Goal: Task Accomplishment & Management: Complete application form

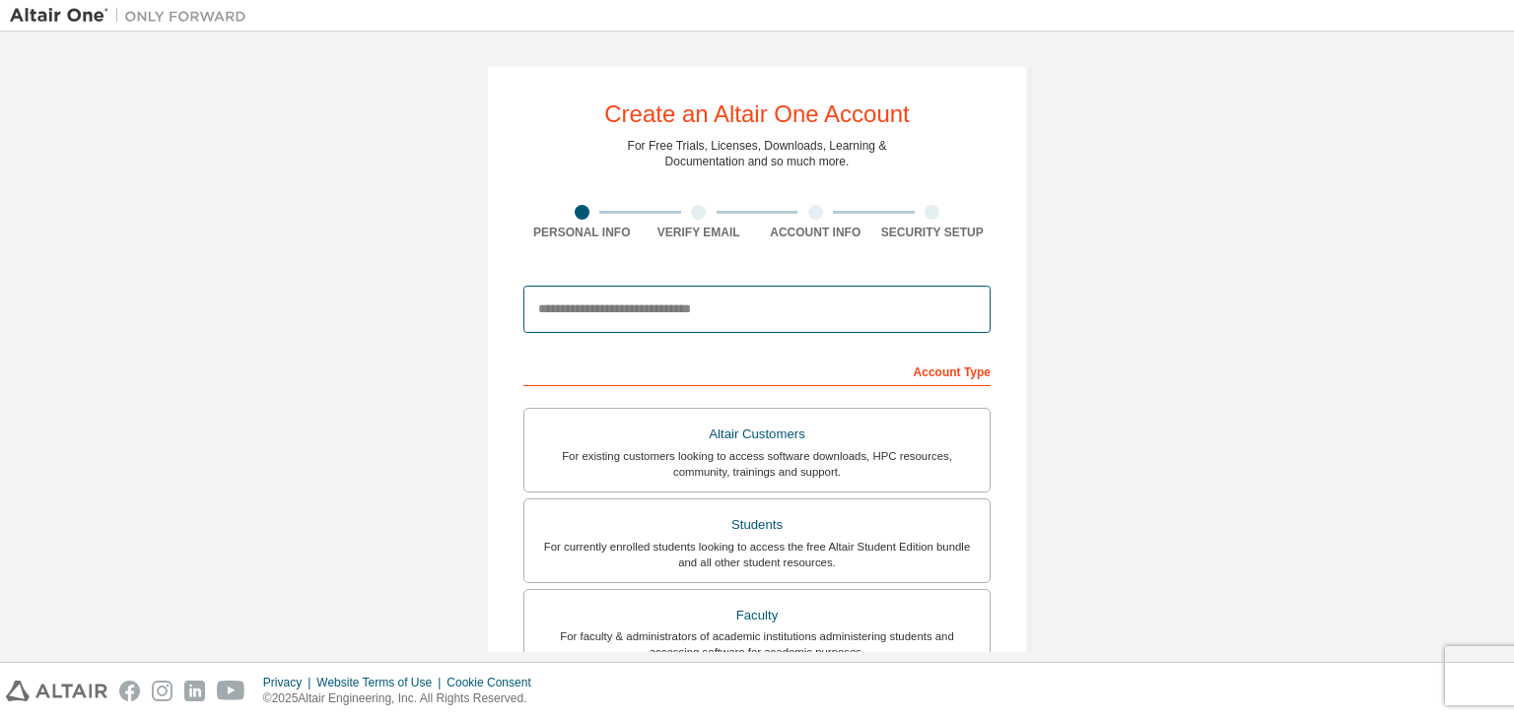
click at [658, 309] on input "email" at bounding box center [756, 309] width 467 height 47
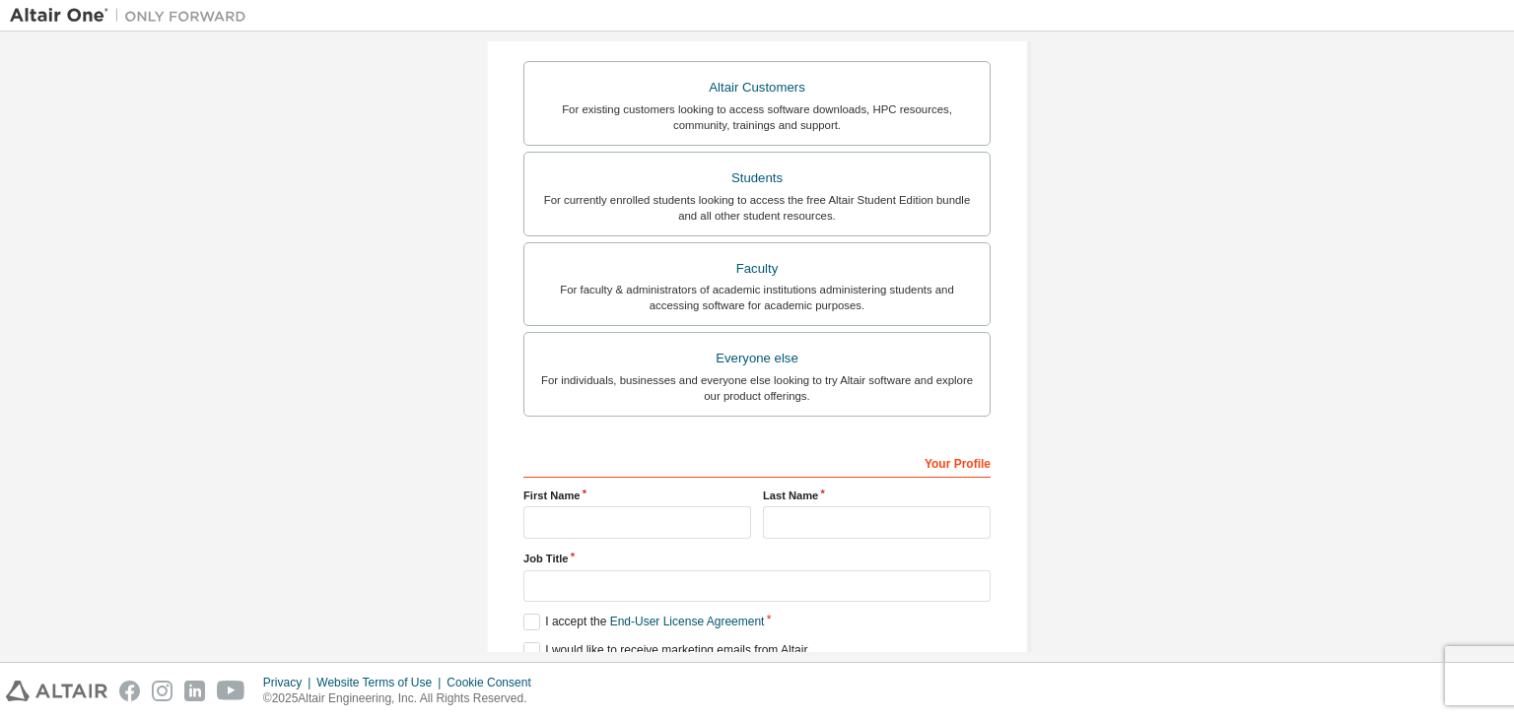
scroll to position [394, 0]
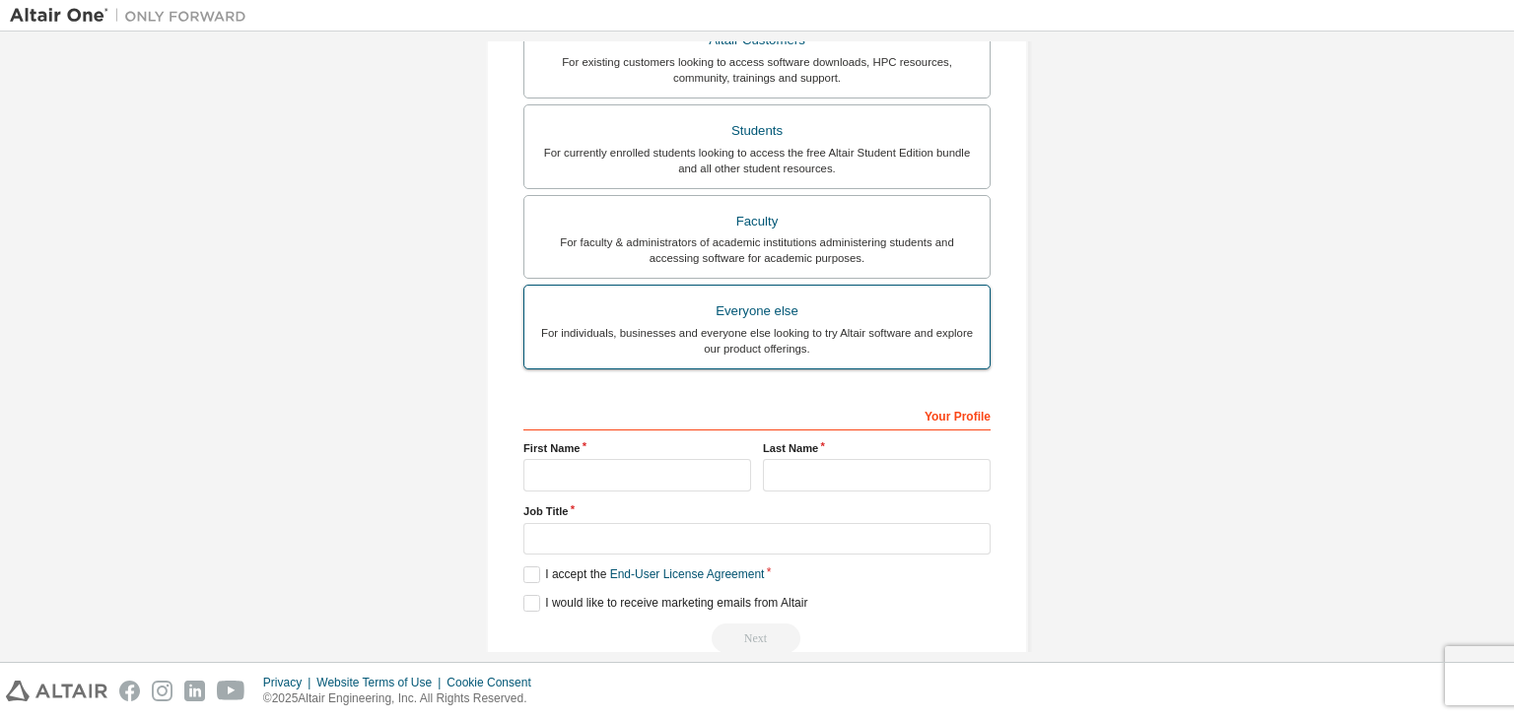
type input "**********"
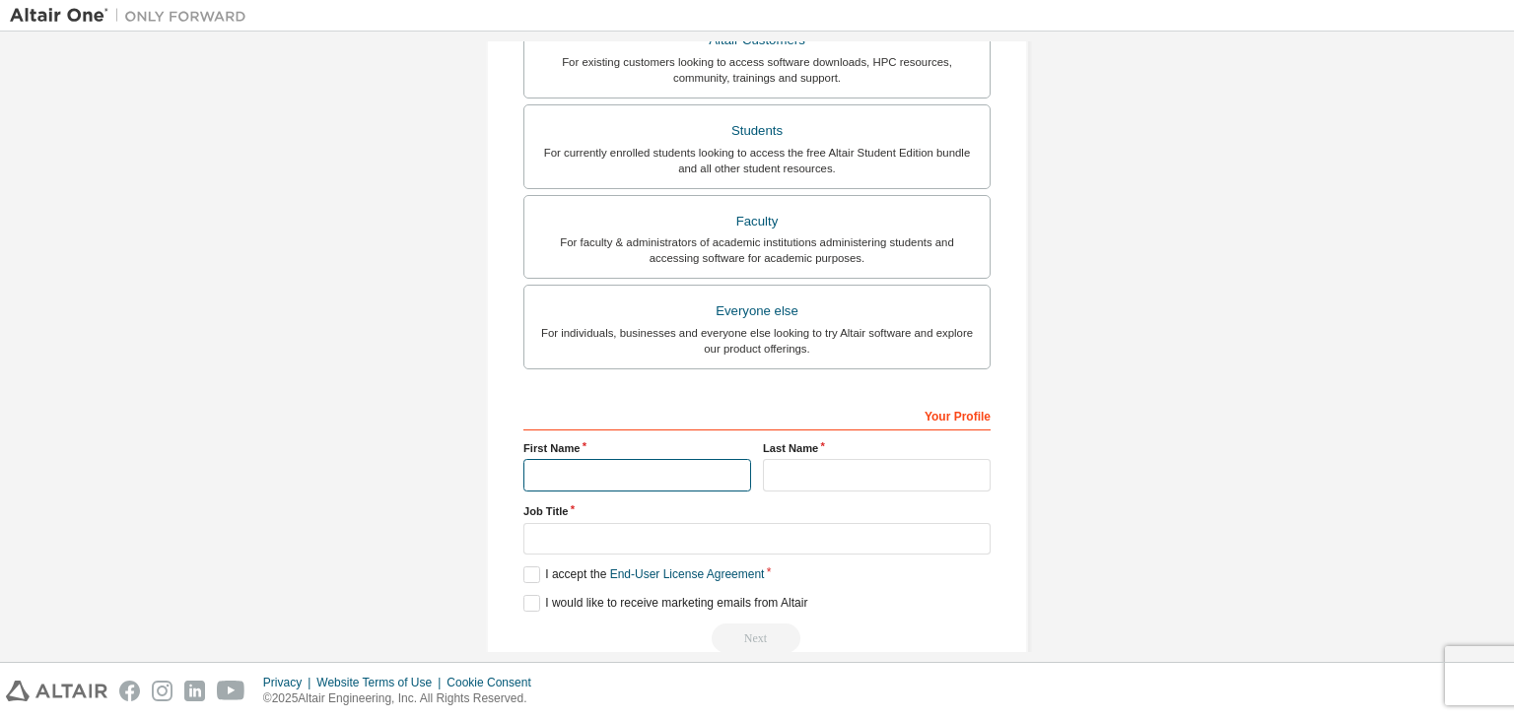
click at [624, 461] on input "text" at bounding box center [637, 475] width 228 height 33
type input "********"
click at [767, 476] on input "text" at bounding box center [877, 475] width 228 height 33
type input "***"
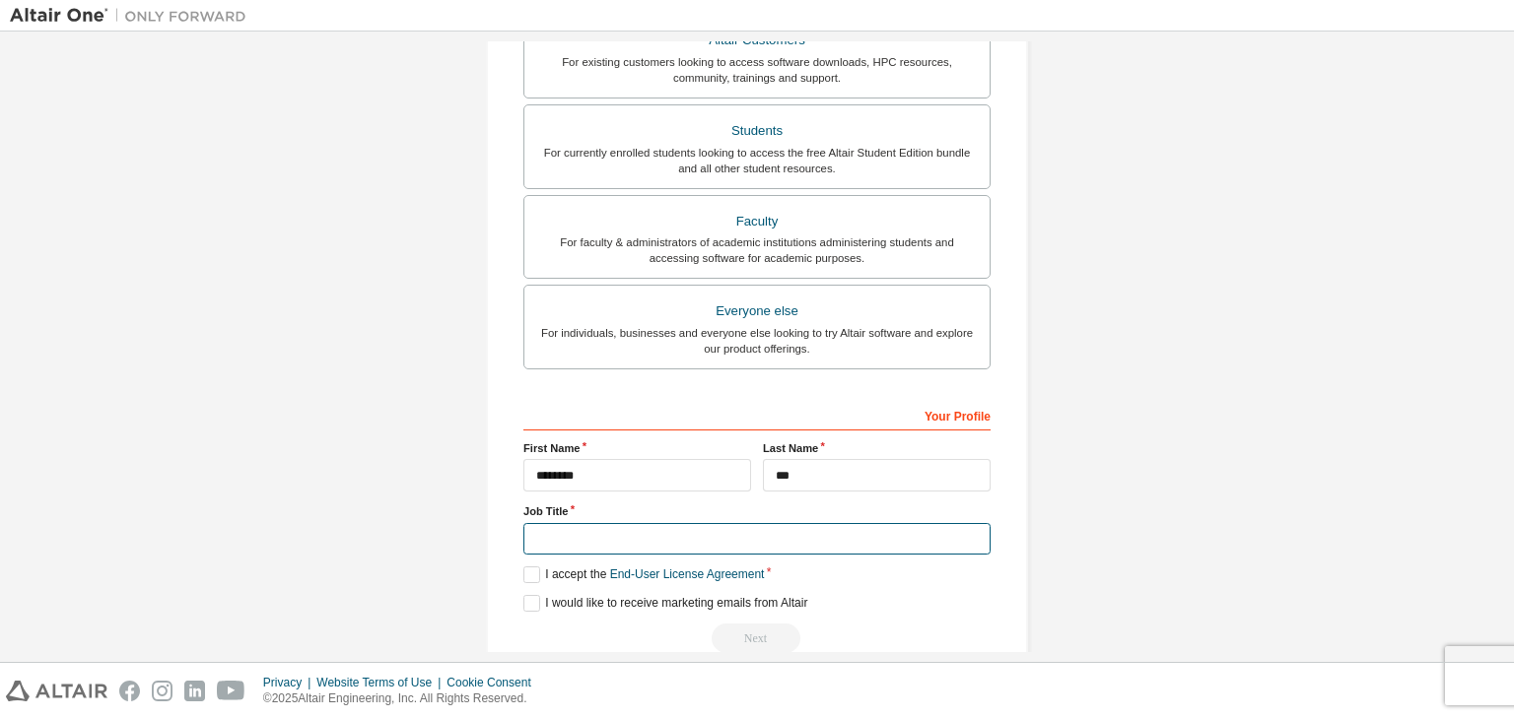
click at [674, 532] on input "text" at bounding box center [756, 539] width 467 height 33
type input "*******"
click at [524, 569] on label "I accept the End-User License Agreement" at bounding box center [643, 575] width 240 height 17
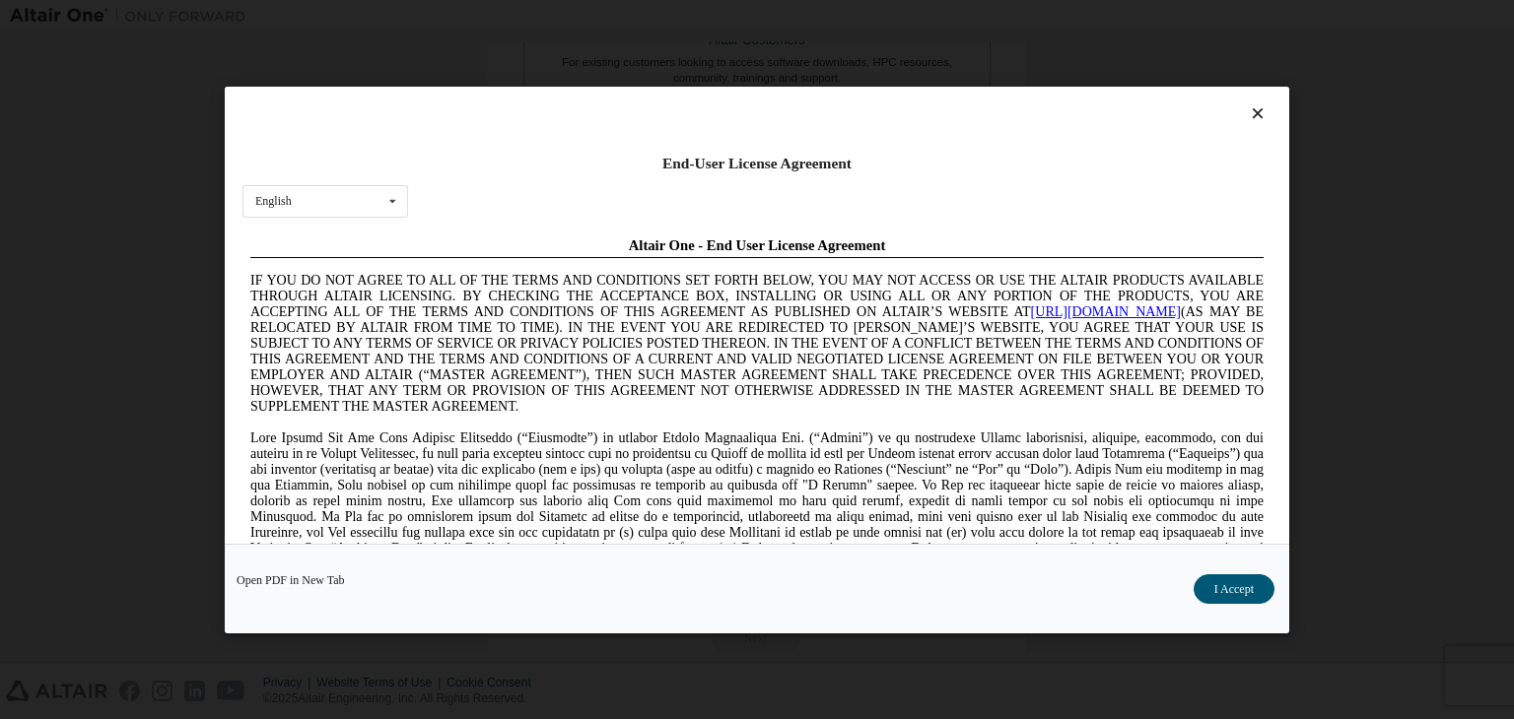
scroll to position [0, 0]
click at [1252, 112] on icon at bounding box center [1258, 113] width 21 height 18
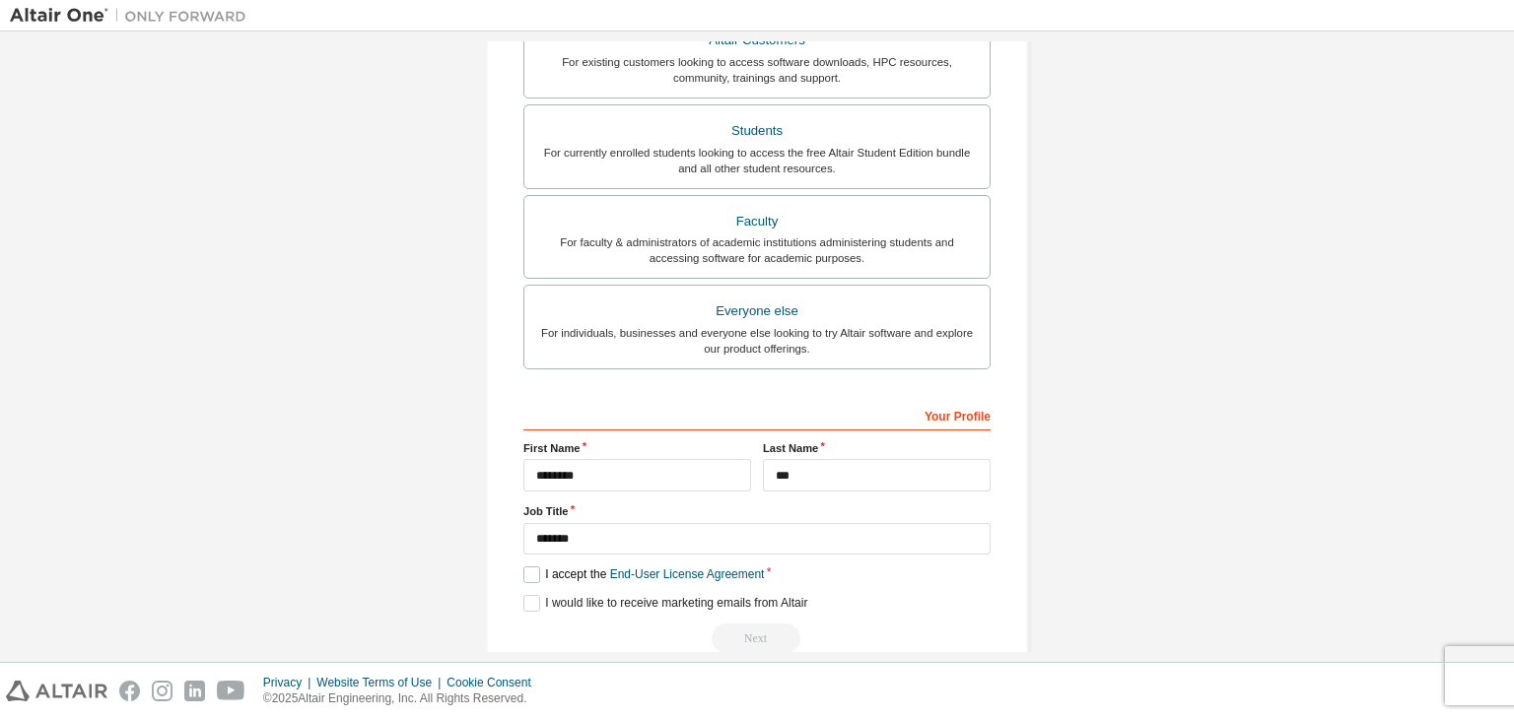
click at [523, 570] on label "I accept the End-User License Agreement" at bounding box center [643, 575] width 240 height 17
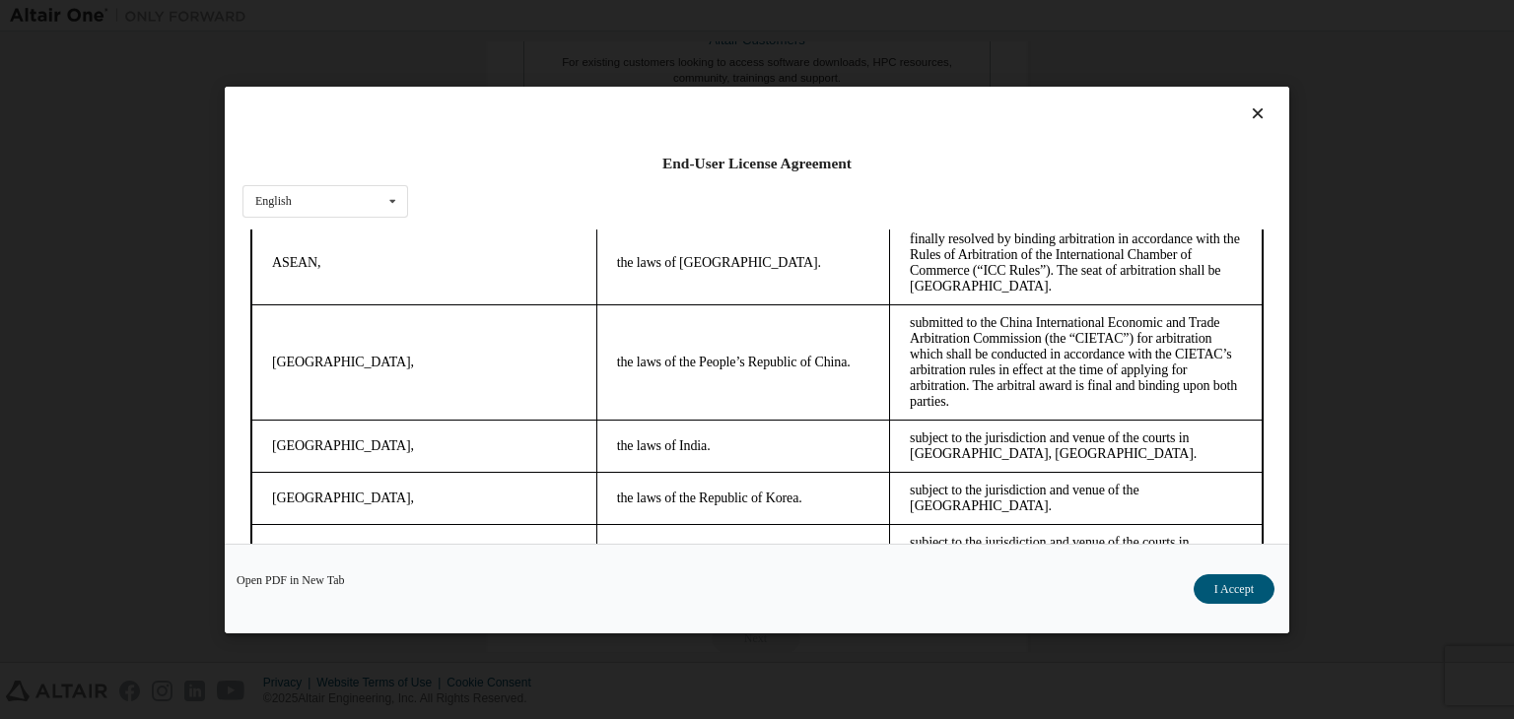
scroll to position [5534, 0]
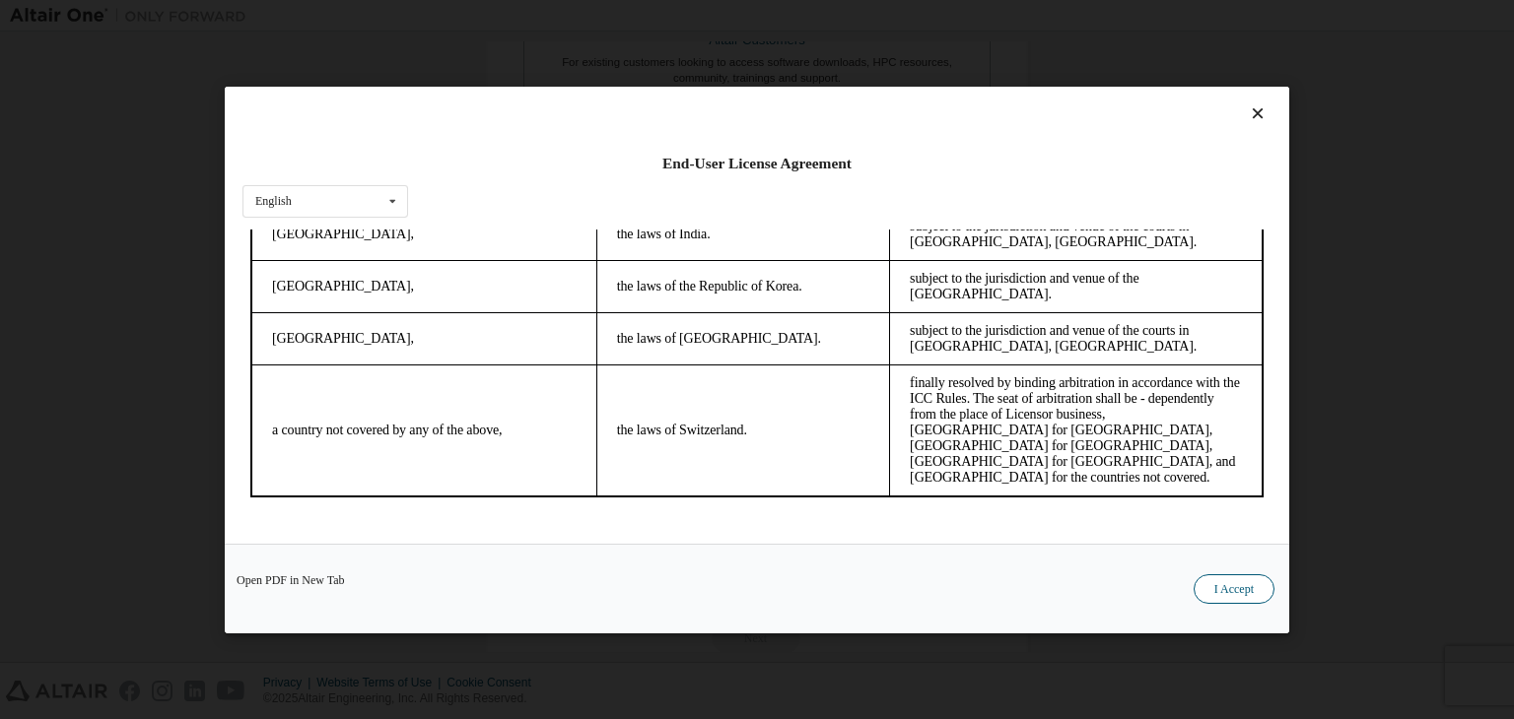
click at [1210, 580] on button "I Accept" at bounding box center [1234, 590] width 81 height 30
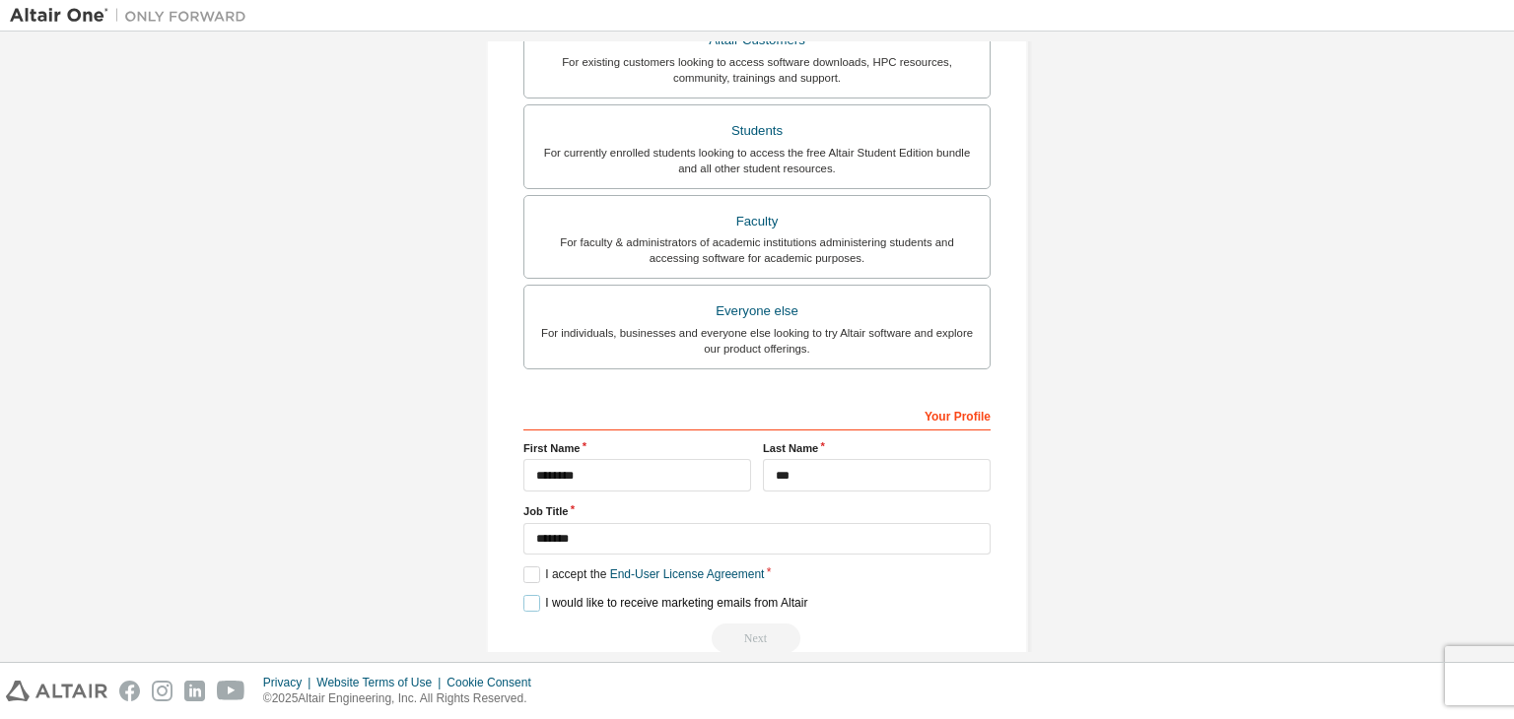
click at [523, 602] on label "I would like to receive marketing emails from Altair" at bounding box center [665, 603] width 284 height 17
click at [735, 639] on div "Next" at bounding box center [756, 639] width 467 height 30
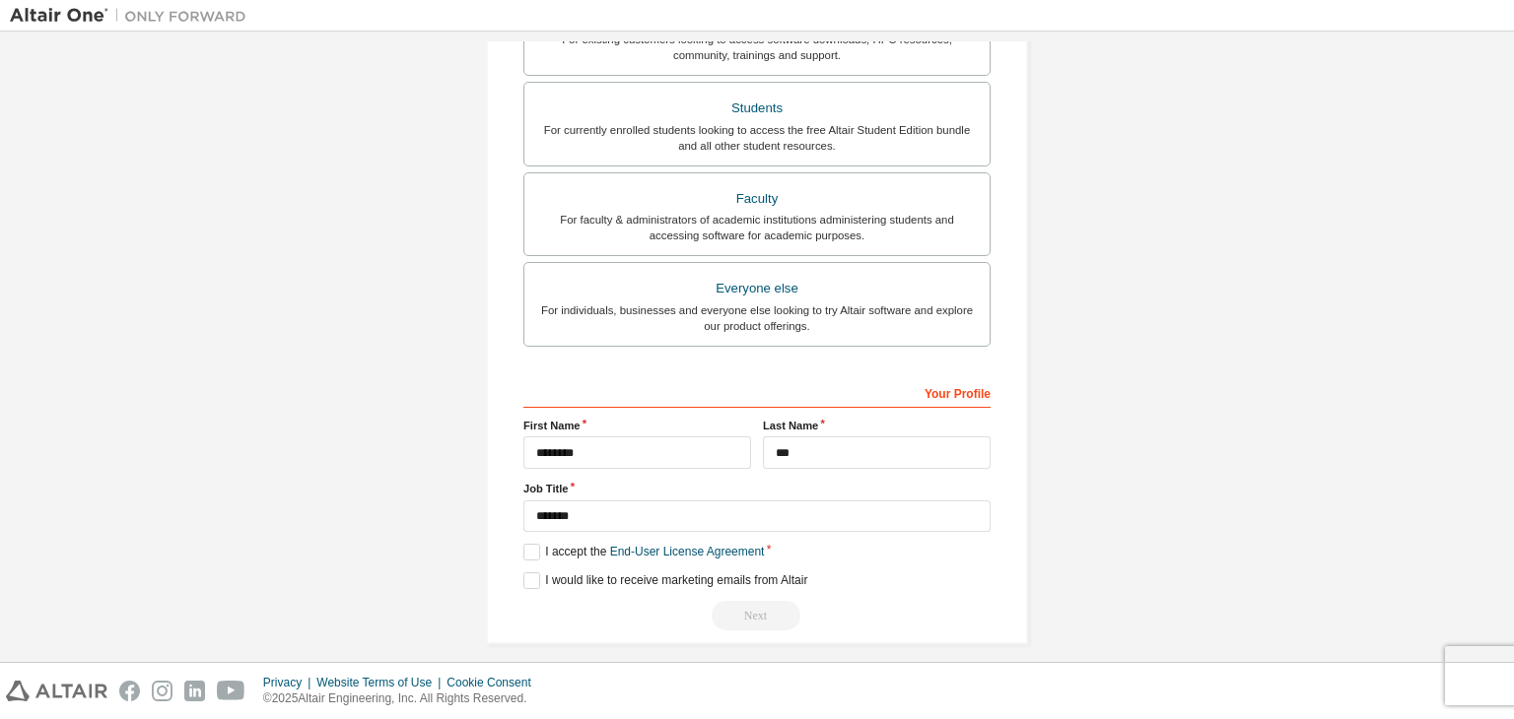
scroll to position [429, 0]
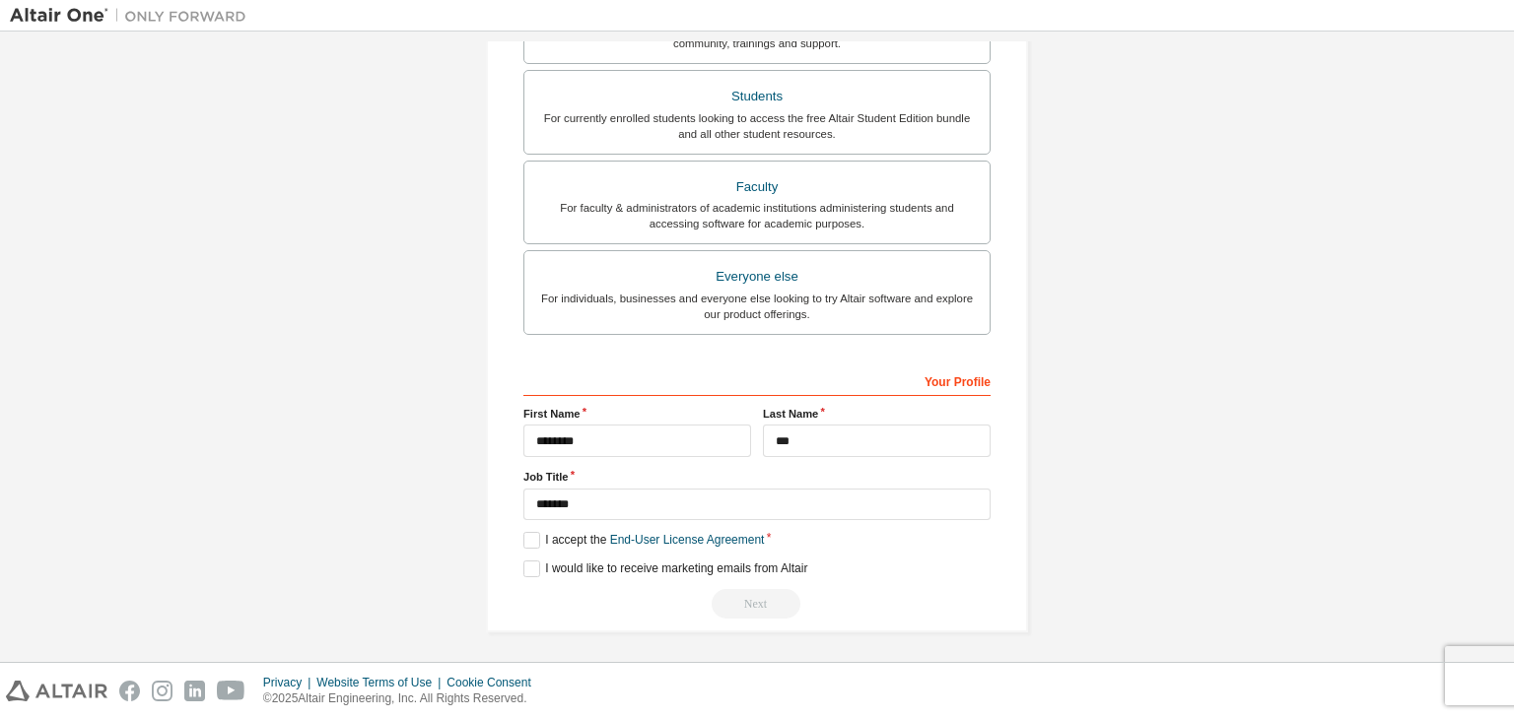
click at [750, 608] on div "Next" at bounding box center [756, 604] width 467 height 30
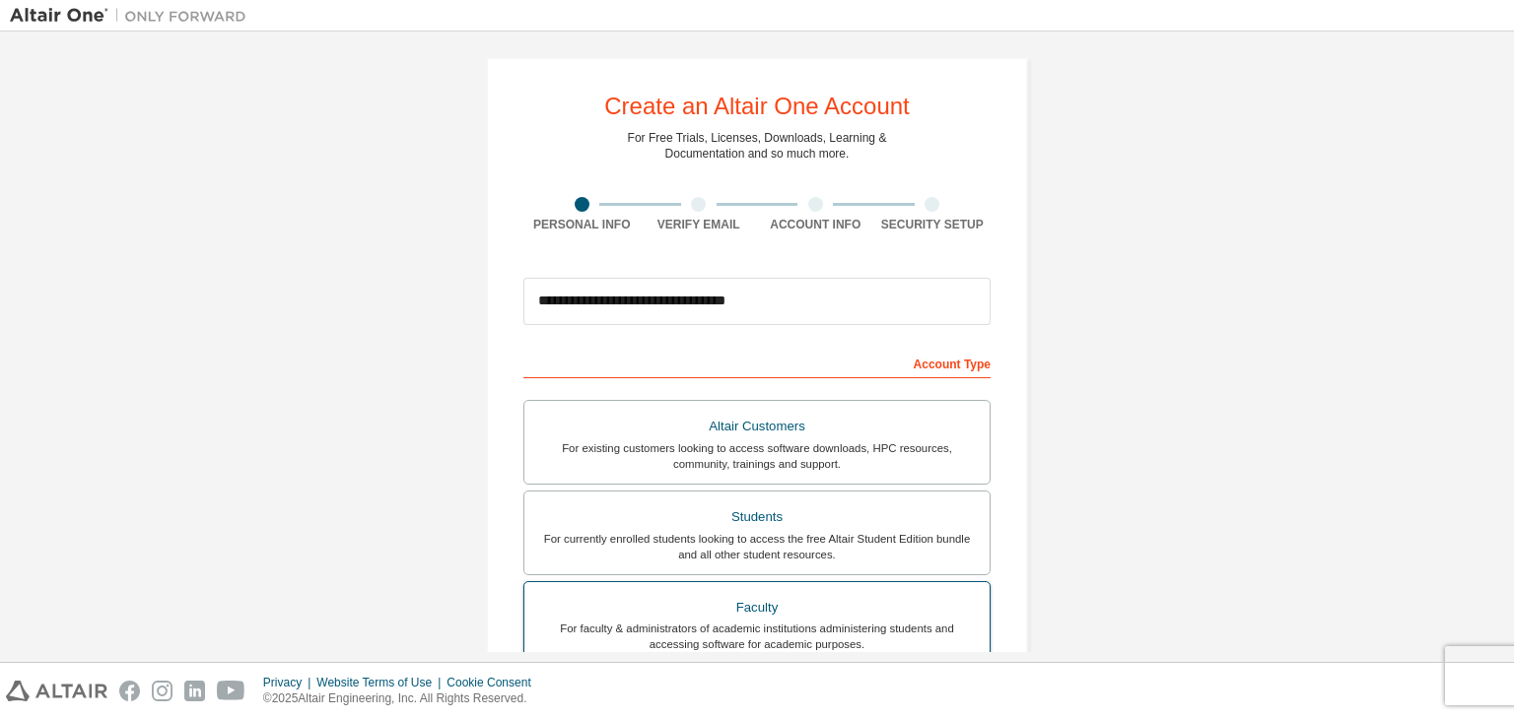
scroll to position [0, 0]
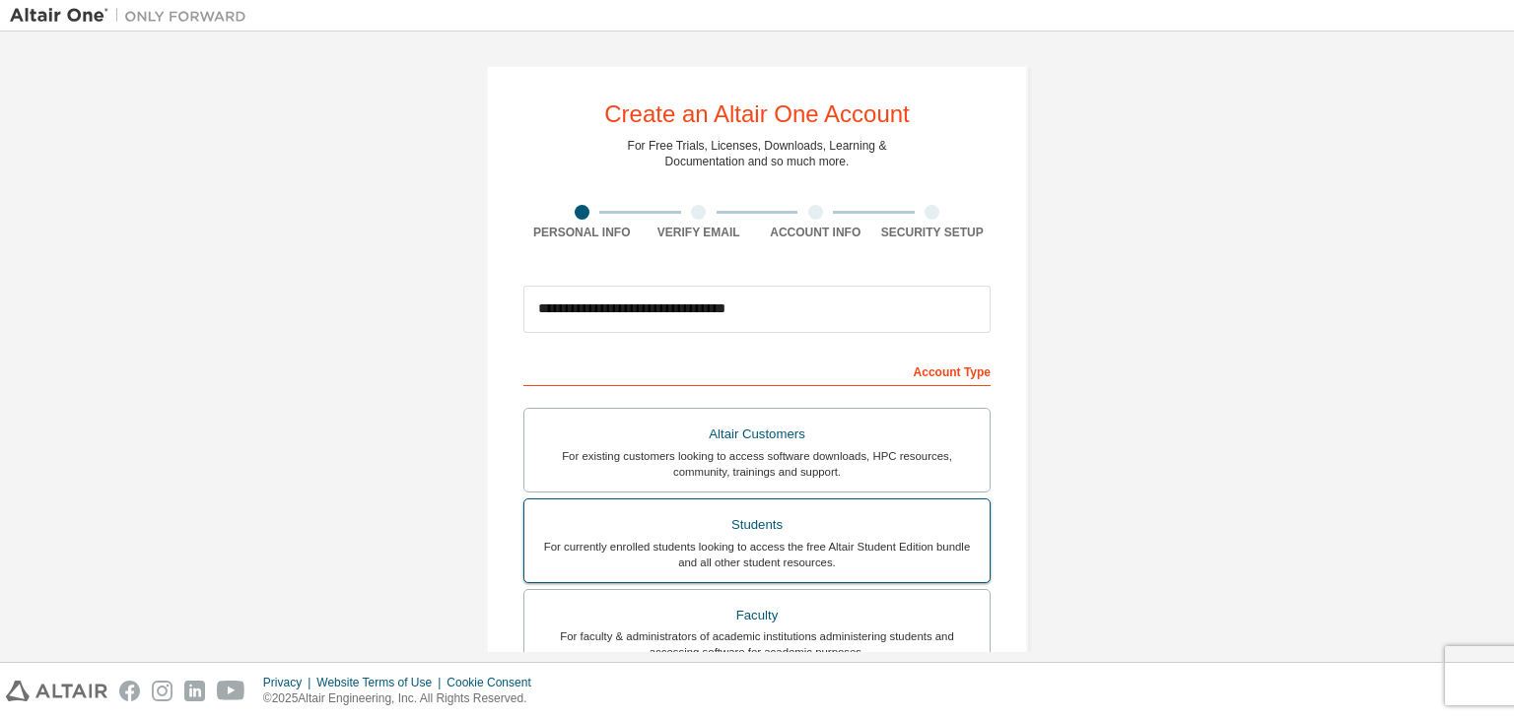
click at [795, 565] on div "For currently enrolled students looking to access the free Altair Student Editi…" at bounding box center [757, 555] width 442 height 32
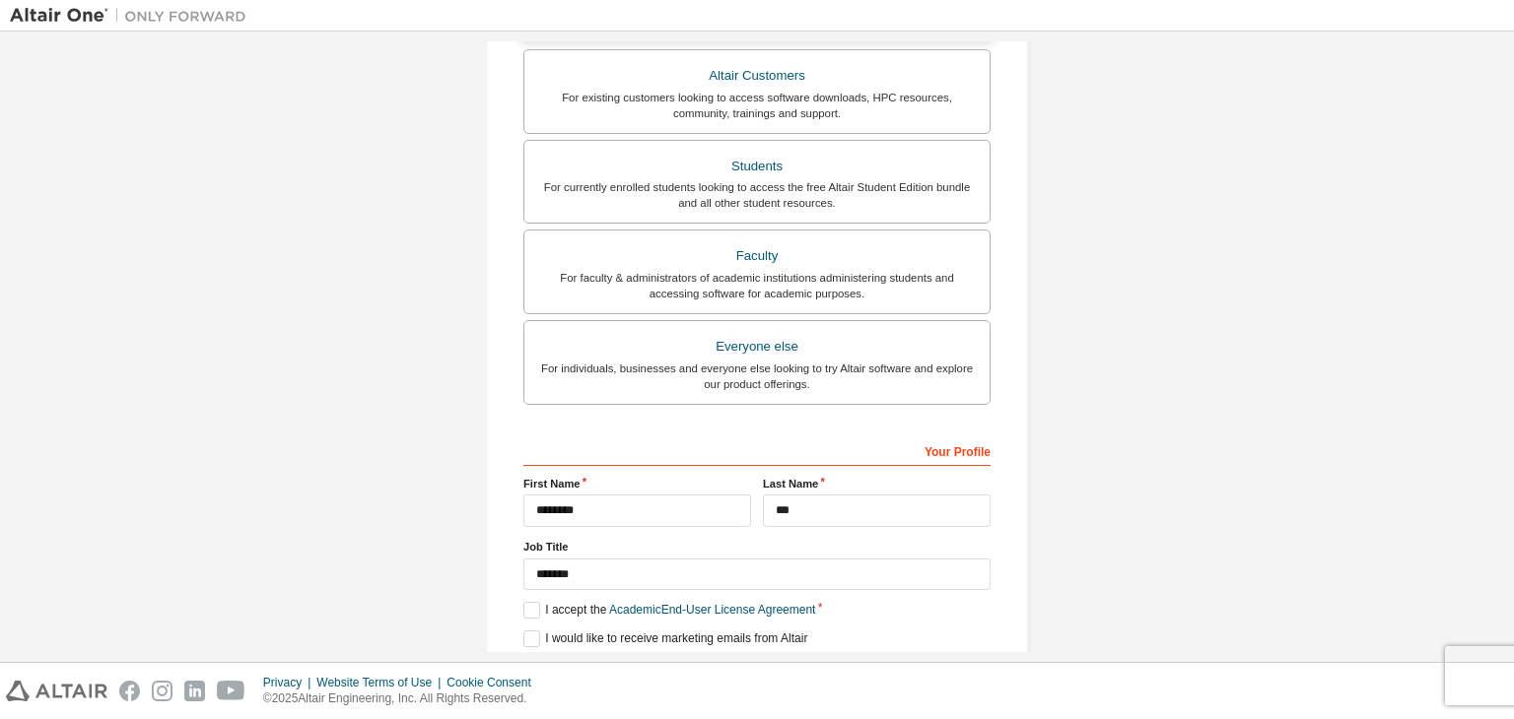
scroll to position [493, 0]
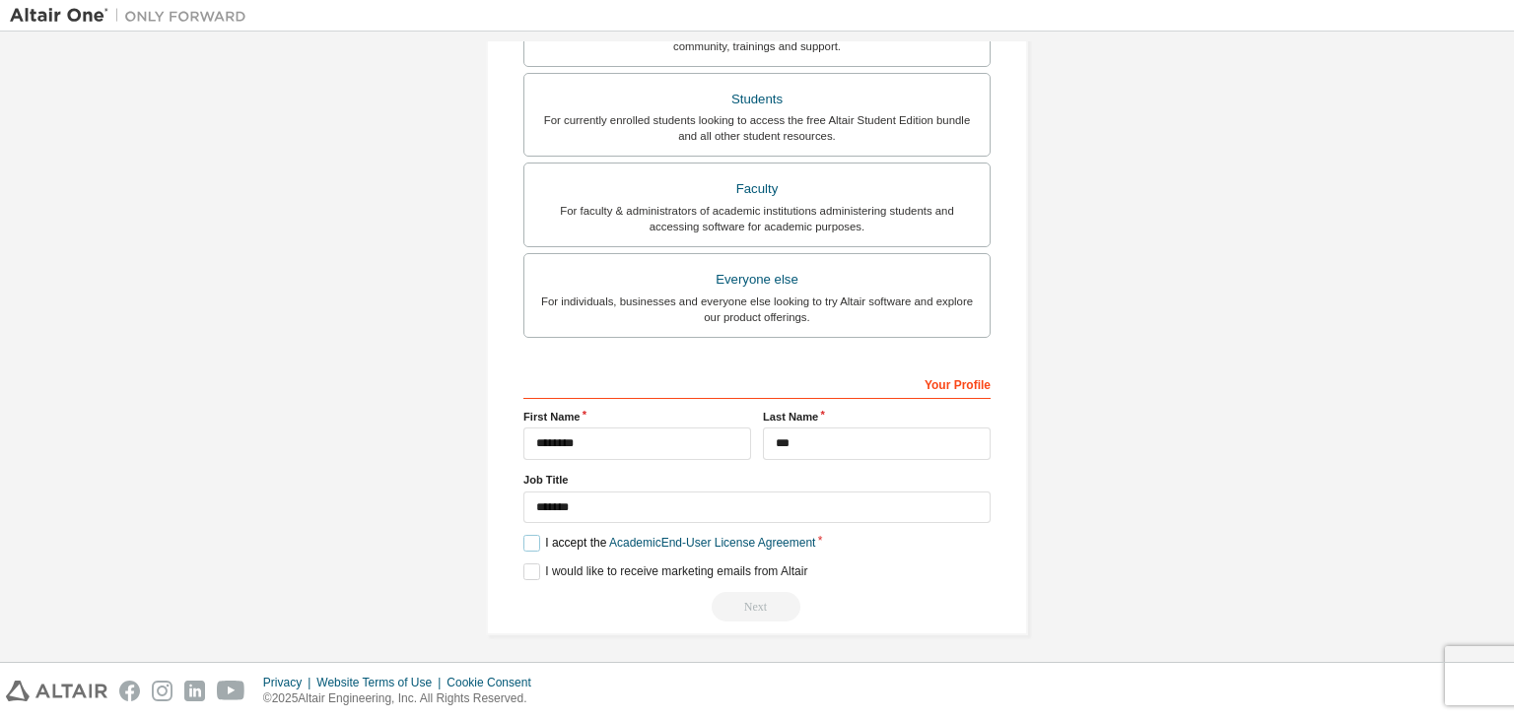
click at [523, 539] on label "I accept the Academic End-User License Agreement" at bounding box center [669, 543] width 292 height 17
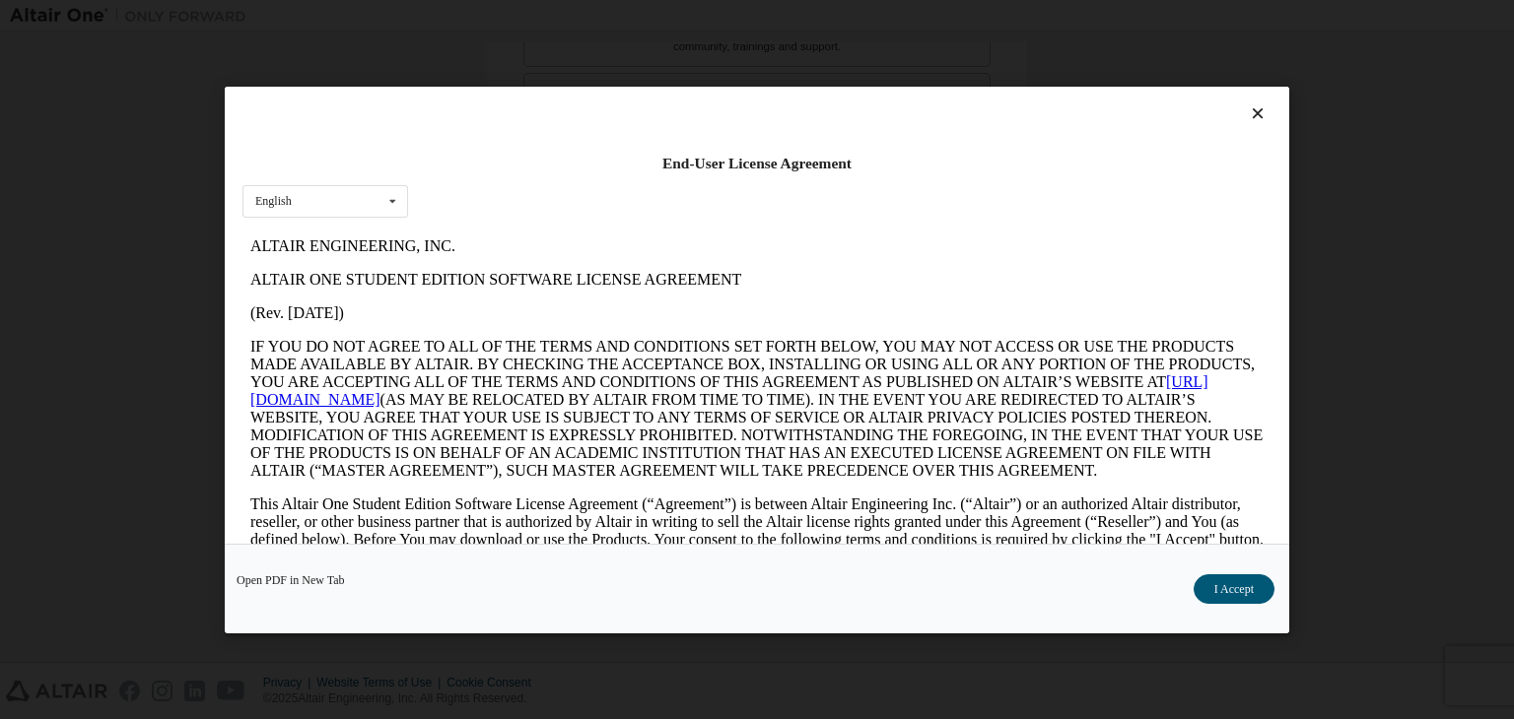
scroll to position [0, 0]
click at [1222, 592] on button "I Accept" at bounding box center [1234, 590] width 81 height 30
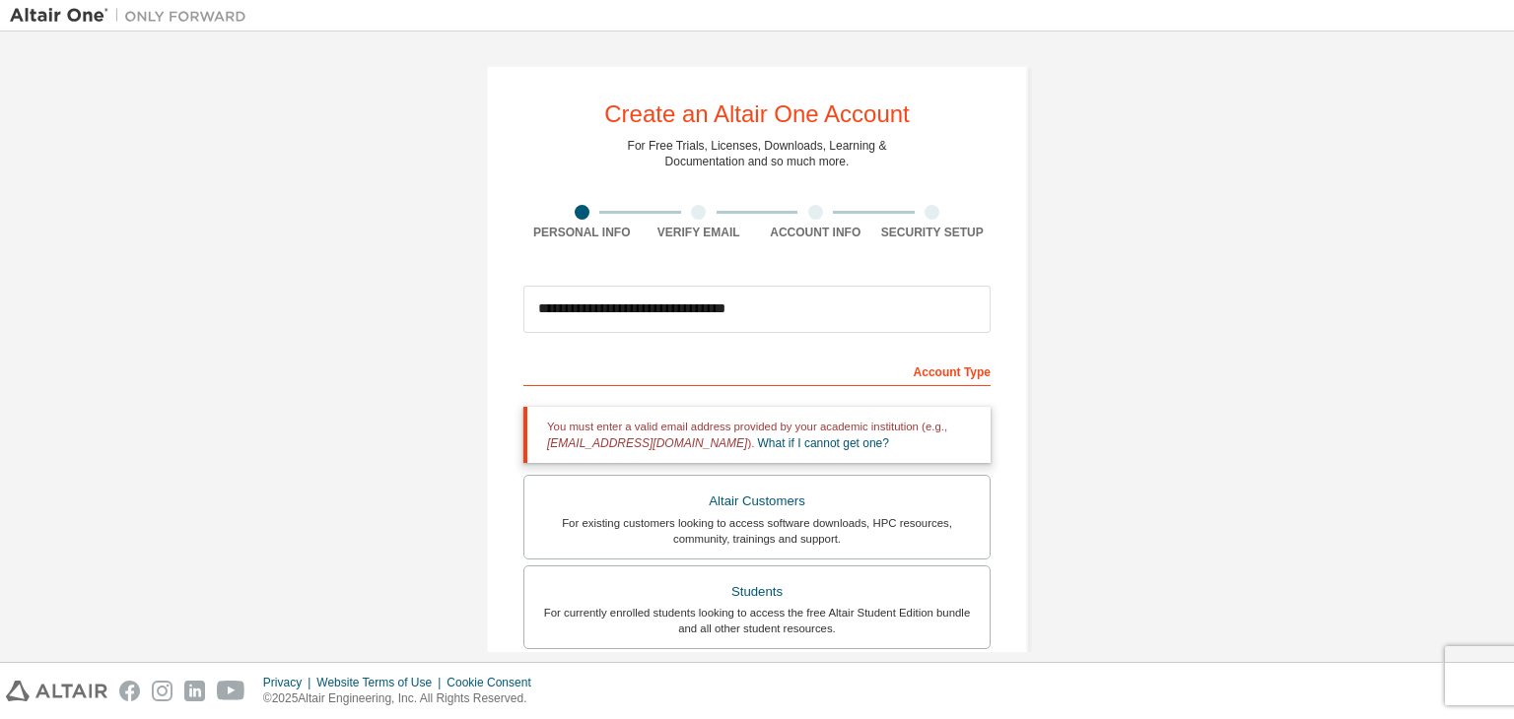
click at [691, 231] on div "Verify Email" at bounding box center [699, 233] width 117 height 16
